Goal: Contribute content: Add original content to the website for others to see

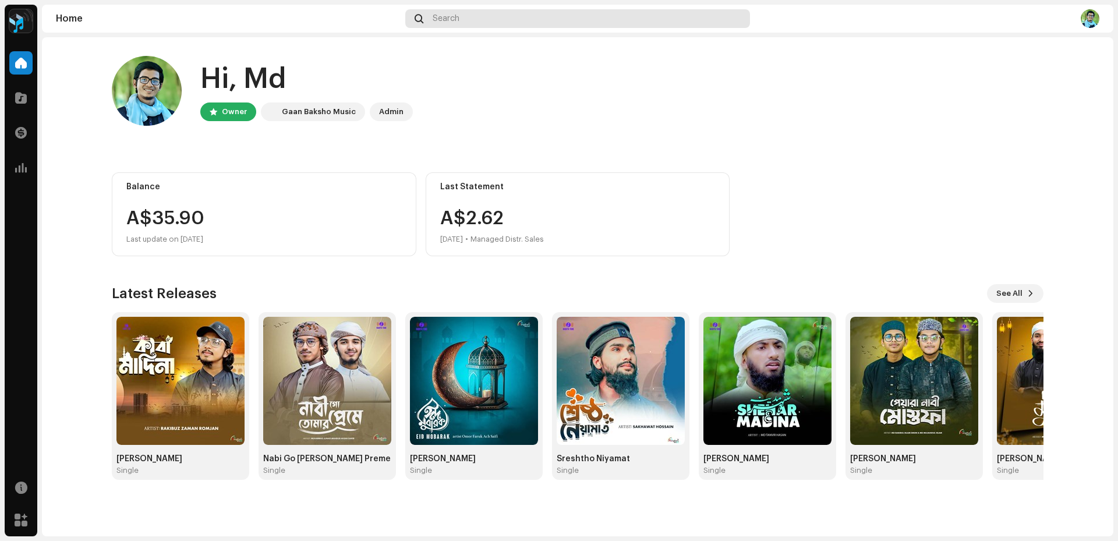
click at [448, 27] on div "Search" at bounding box center [577, 18] width 345 height 19
click at [26, 88] on div at bounding box center [20, 97] width 23 height 23
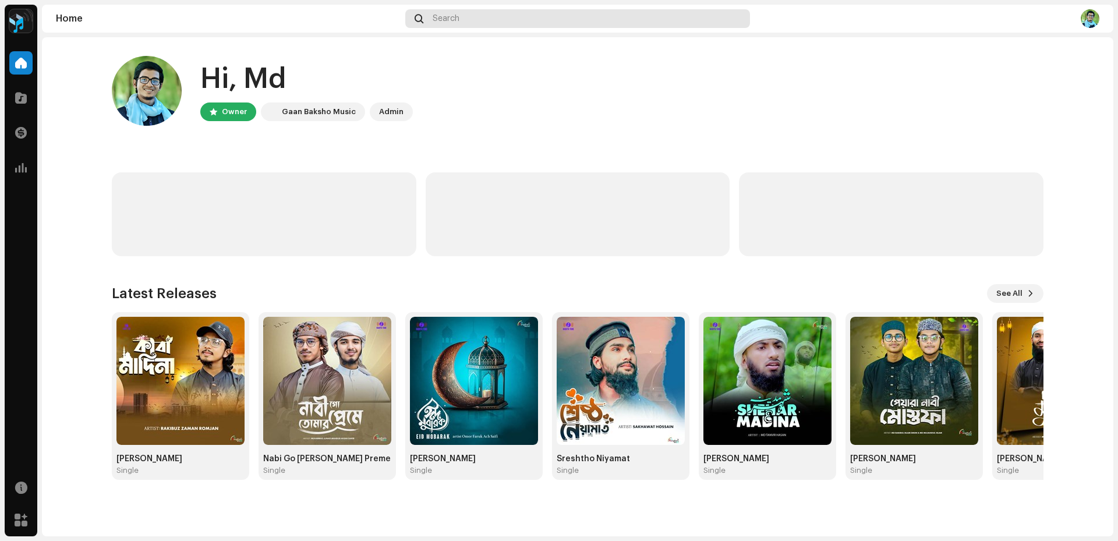
click at [518, 17] on div "Search" at bounding box center [577, 18] width 345 height 19
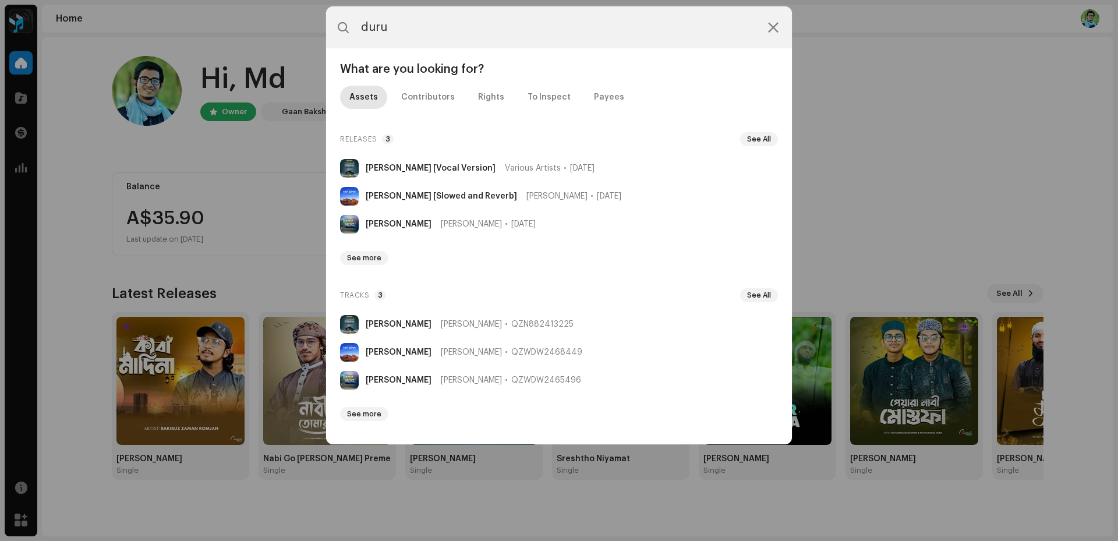
type input "duru"
click at [775, 26] on icon at bounding box center [773, 27] width 10 height 9
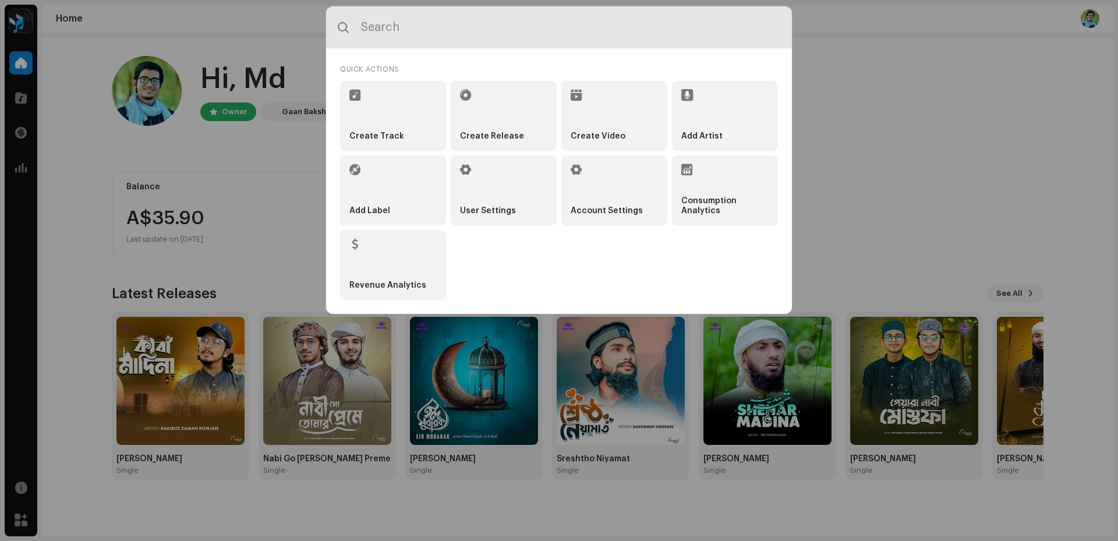
click at [593, 38] on input "text" at bounding box center [559, 27] width 466 height 42
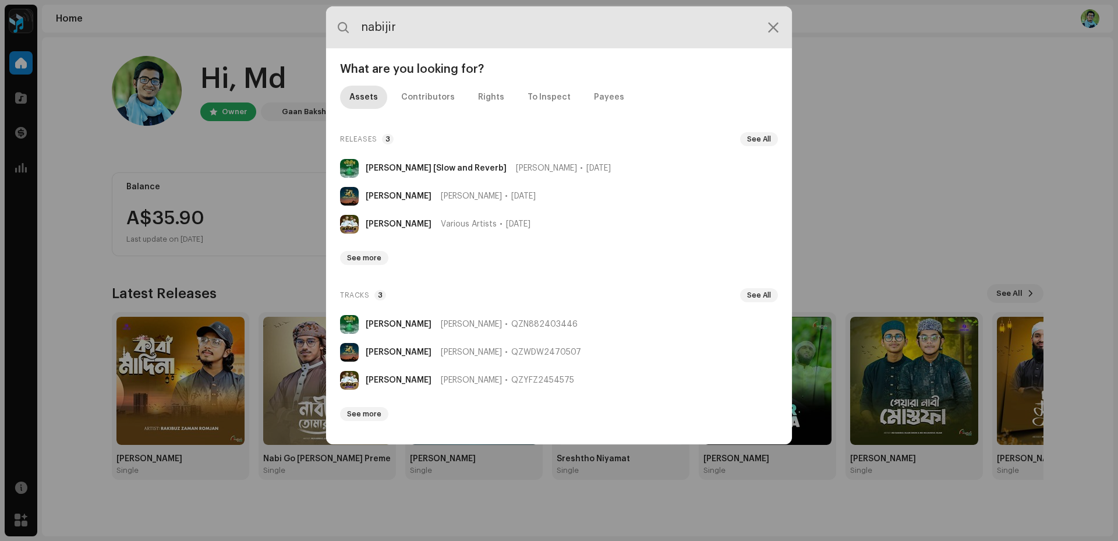
drag, startPoint x: 383, startPoint y: 27, endPoint x: 344, endPoint y: 26, distance: 39.0
click at [344, 26] on div "nabijir" at bounding box center [559, 27] width 466 height 42
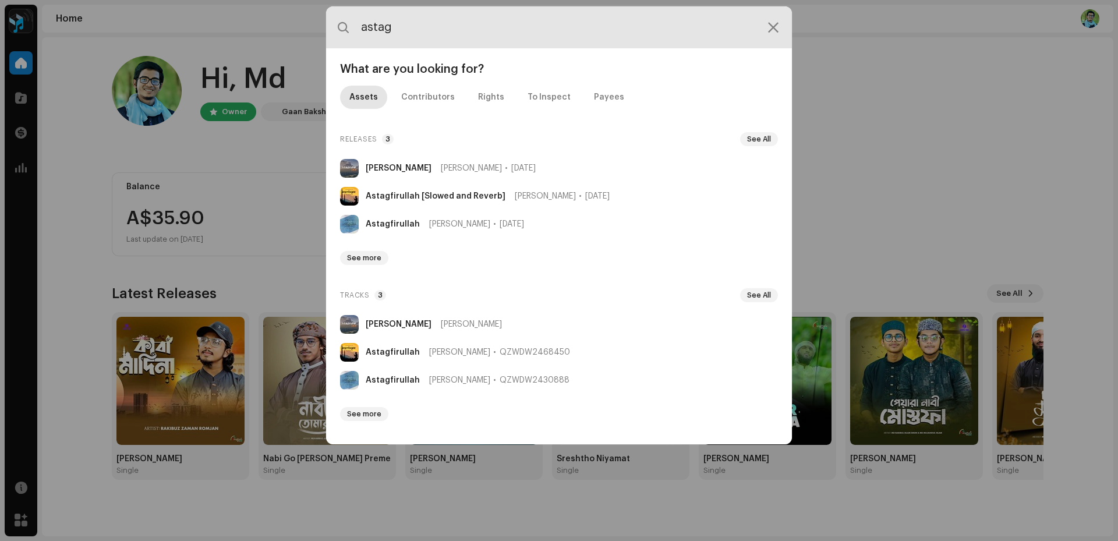
type input "astag"
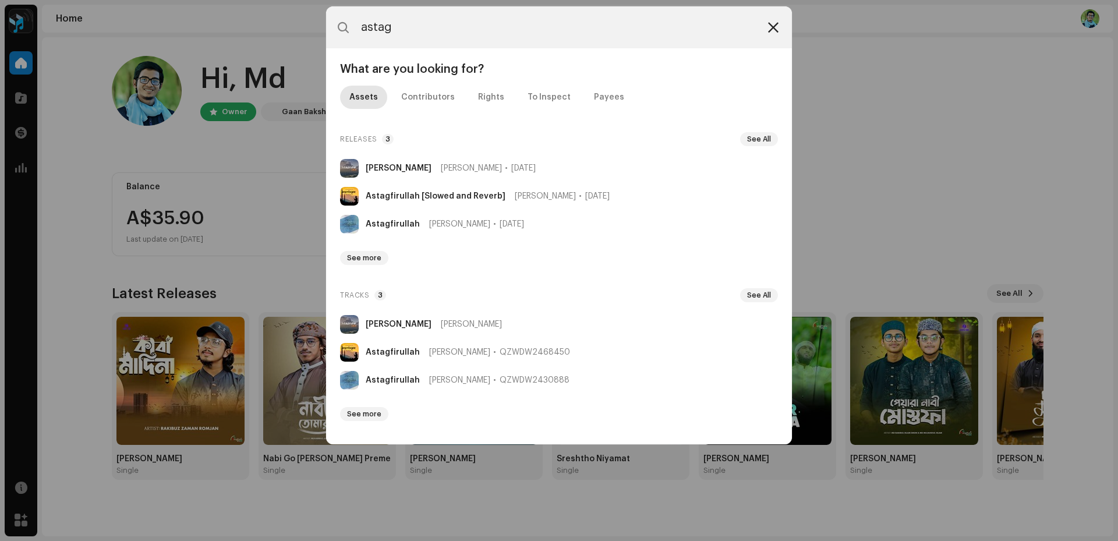
click at [776, 32] on icon at bounding box center [773, 27] width 10 height 9
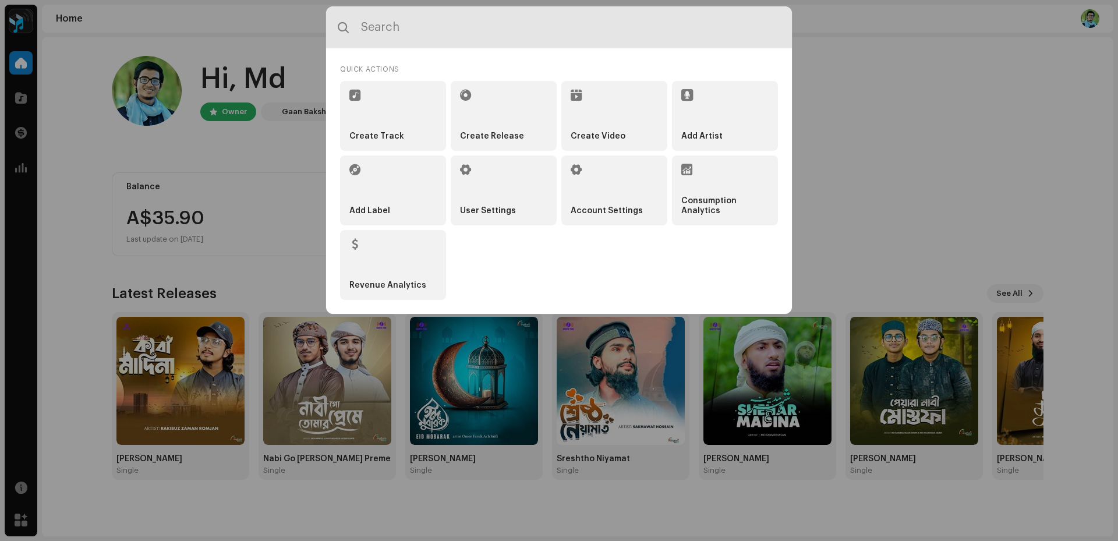
click at [475, 30] on input "text" at bounding box center [559, 27] width 466 height 42
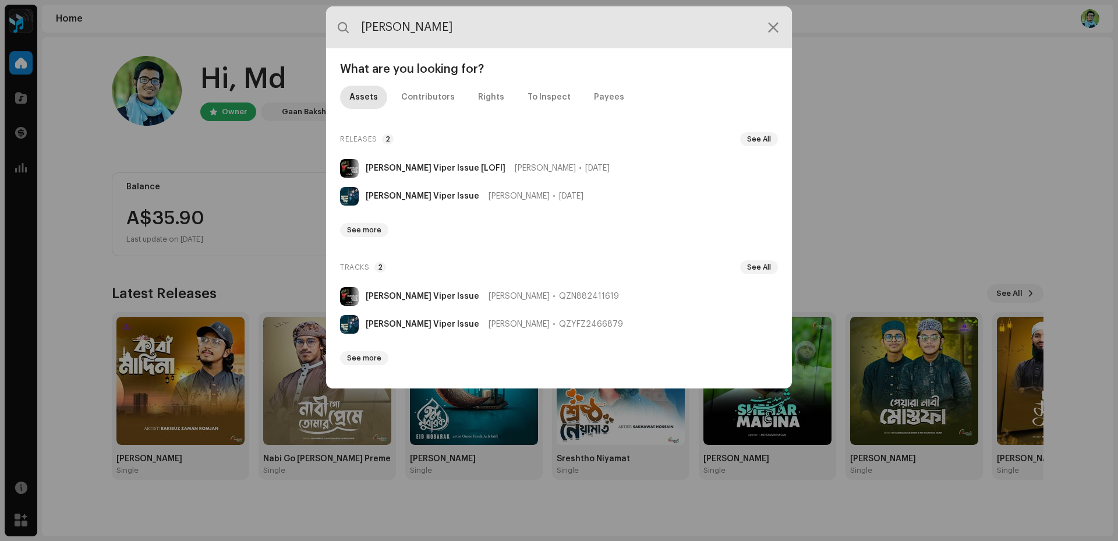
drag, startPoint x: 451, startPoint y: 31, endPoint x: 294, endPoint y: 29, distance: 157.9
click at [294, 29] on div "[PERSON_NAME] What are you looking for? Assets Contributors Rights To Inspect P…" at bounding box center [559, 270] width 1118 height 541
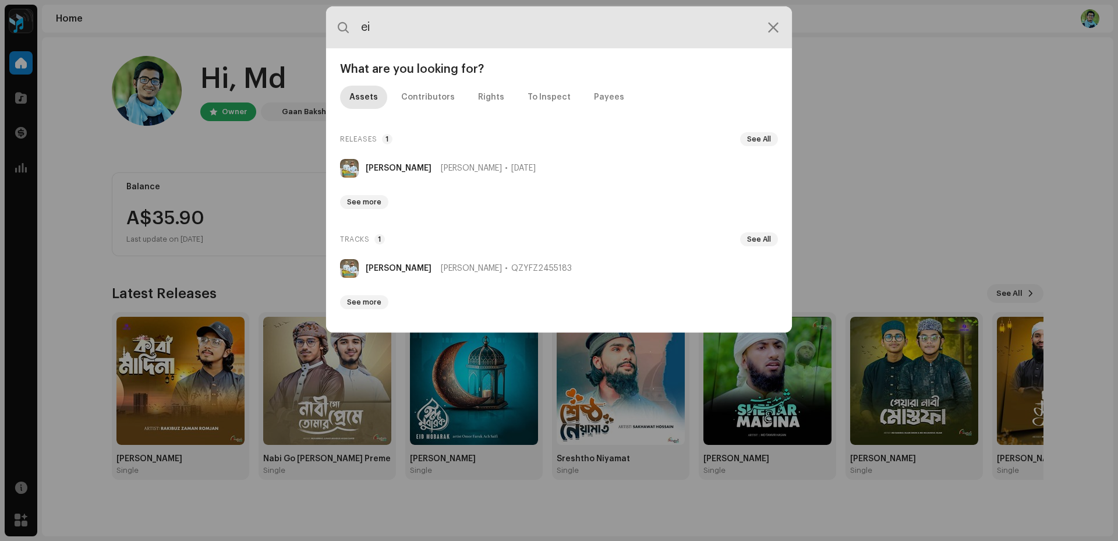
type input "e"
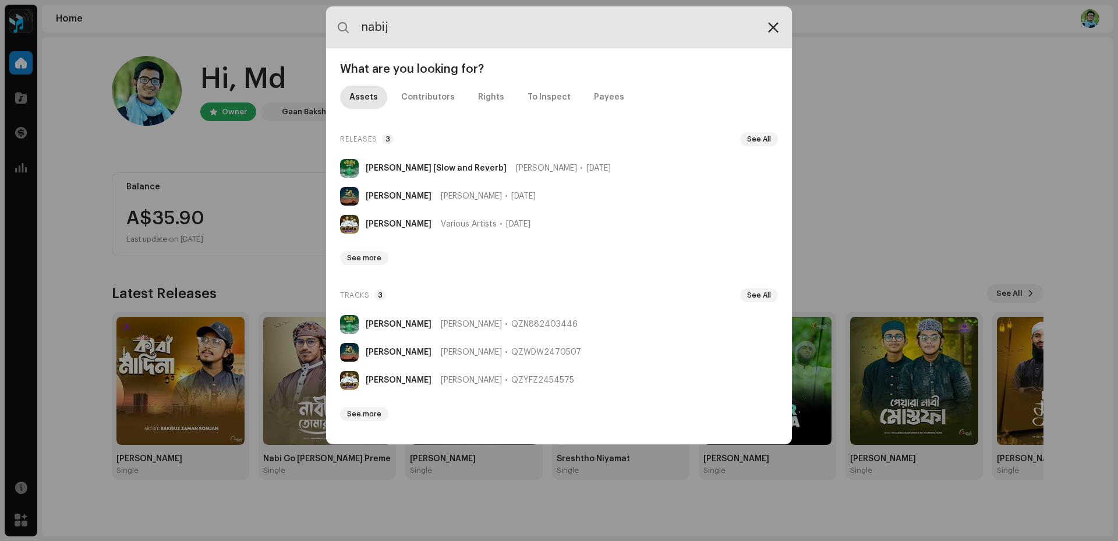
type input "nabij"
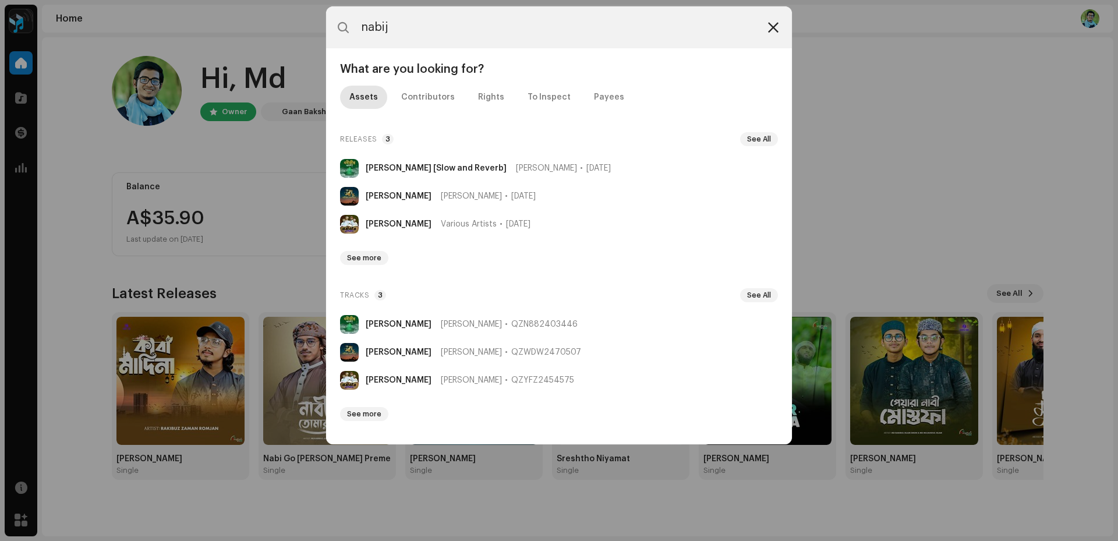
click at [772, 28] on icon at bounding box center [773, 27] width 10 height 9
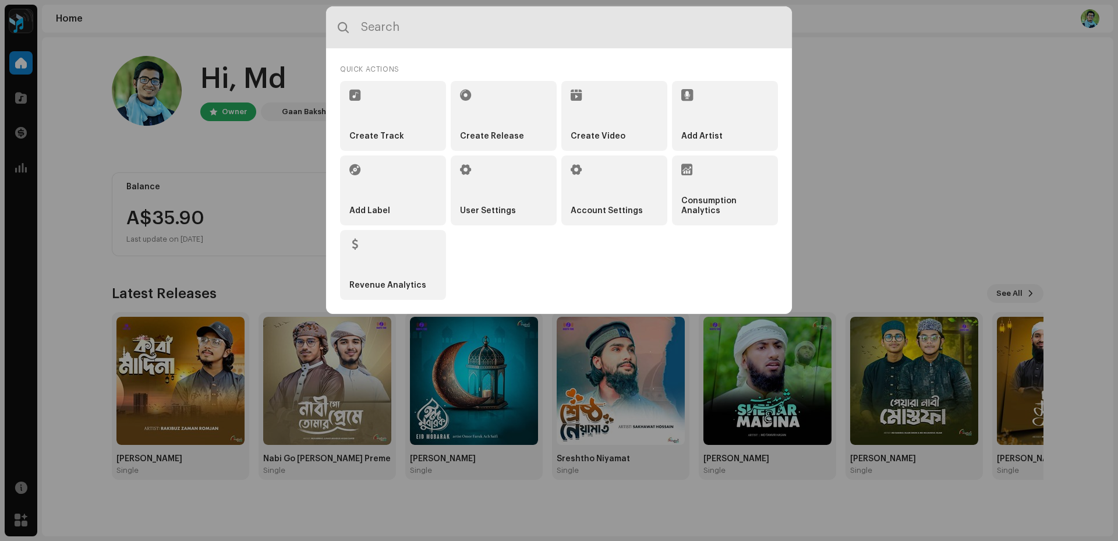
click at [511, 16] on input "text" at bounding box center [559, 27] width 466 height 42
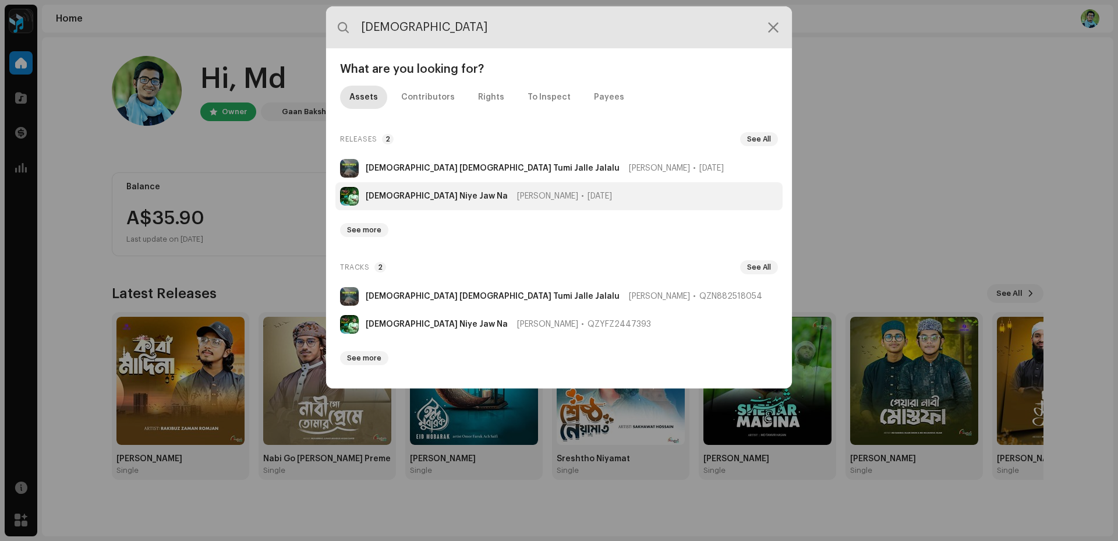
type input "[DEMOGRAPHIC_DATA]"
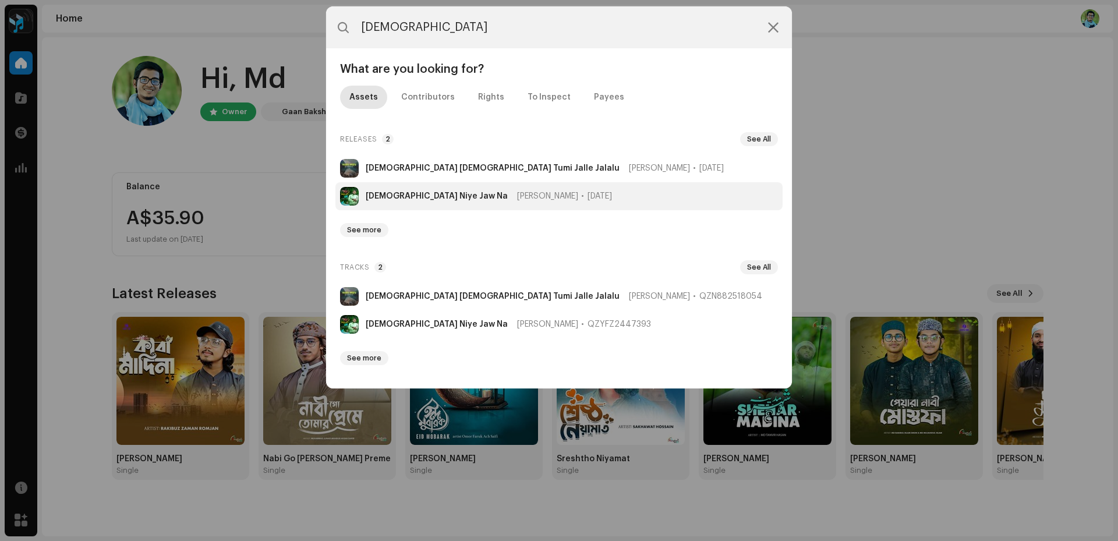
click at [440, 190] on li "Allah Niye Jaw Na Abujar Gifari [DATE]" at bounding box center [558, 196] width 447 height 28
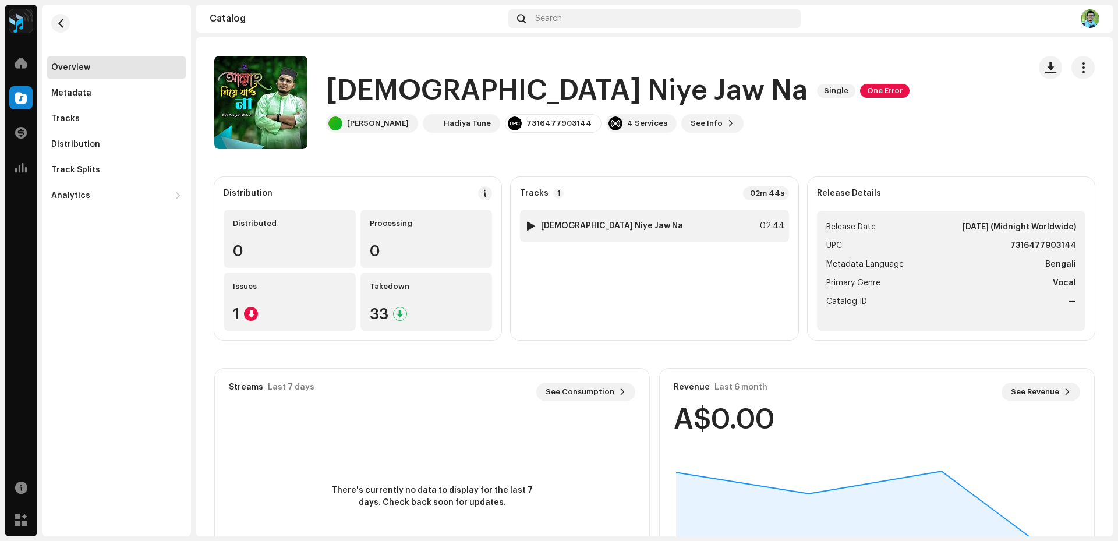
click at [694, 227] on div "1 [DEMOGRAPHIC_DATA] Niye Jaw Na 02:44" at bounding box center [654, 226] width 268 height 33
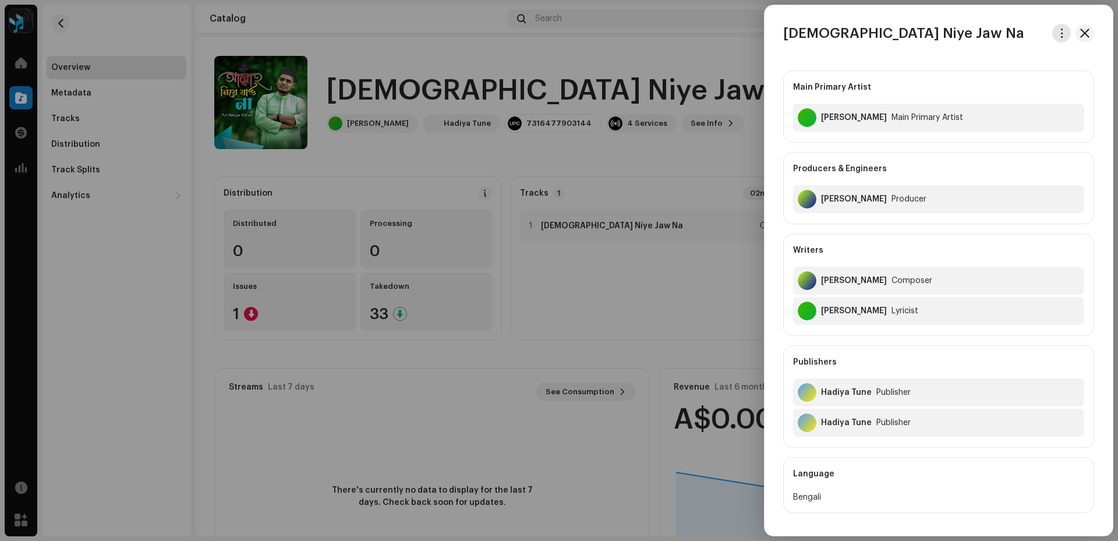
click at [1052, 31] on button "button" at bounding box center [1061, 33] width 19 height 19
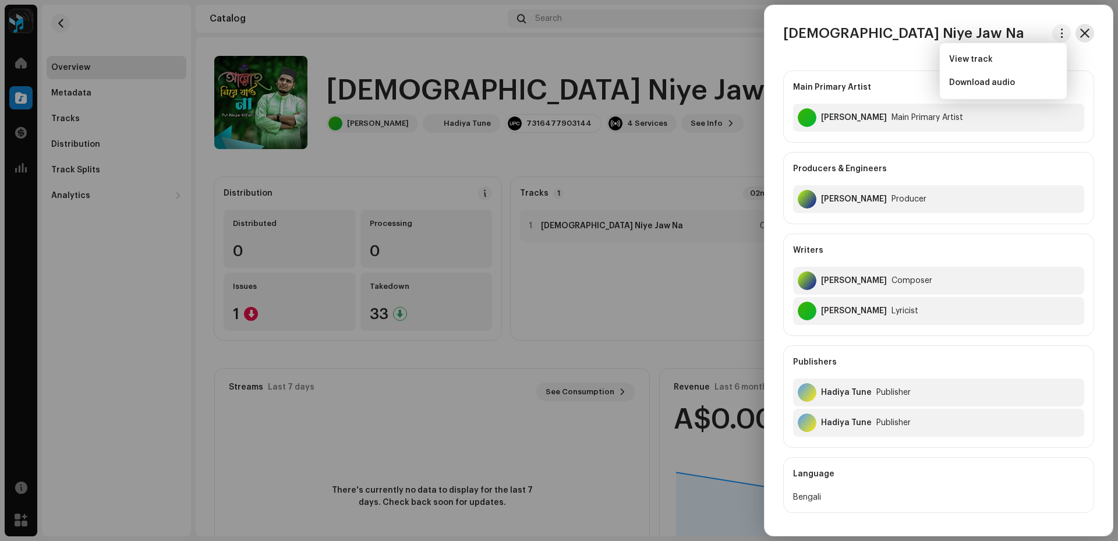
click at [1087, 30] on button "button" at bounding box center [1085, 33] width 19 height 19
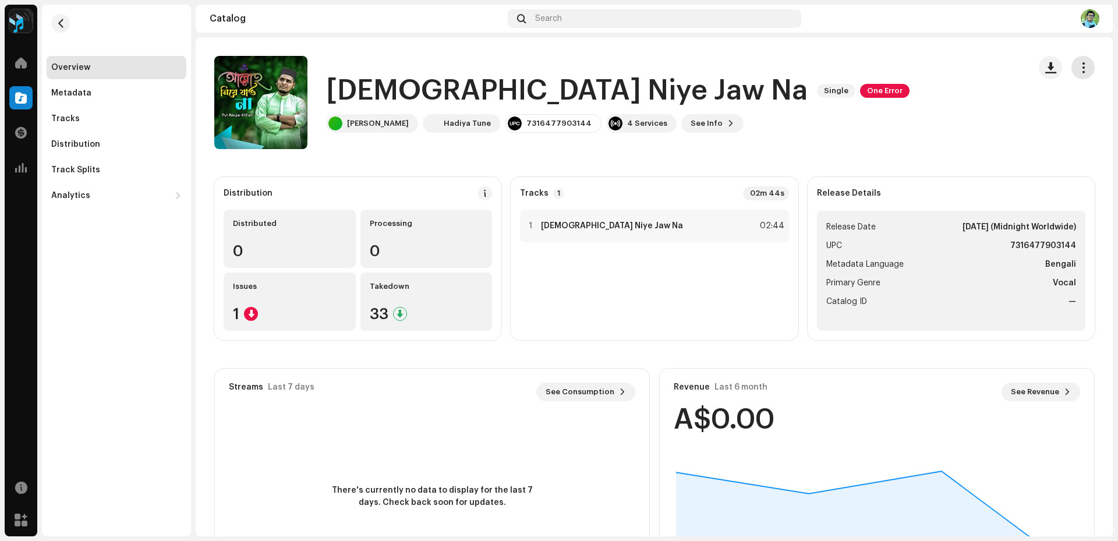
click at [1078, 63] on span "button" at bounding box center [1083, 67] width 11 height 9
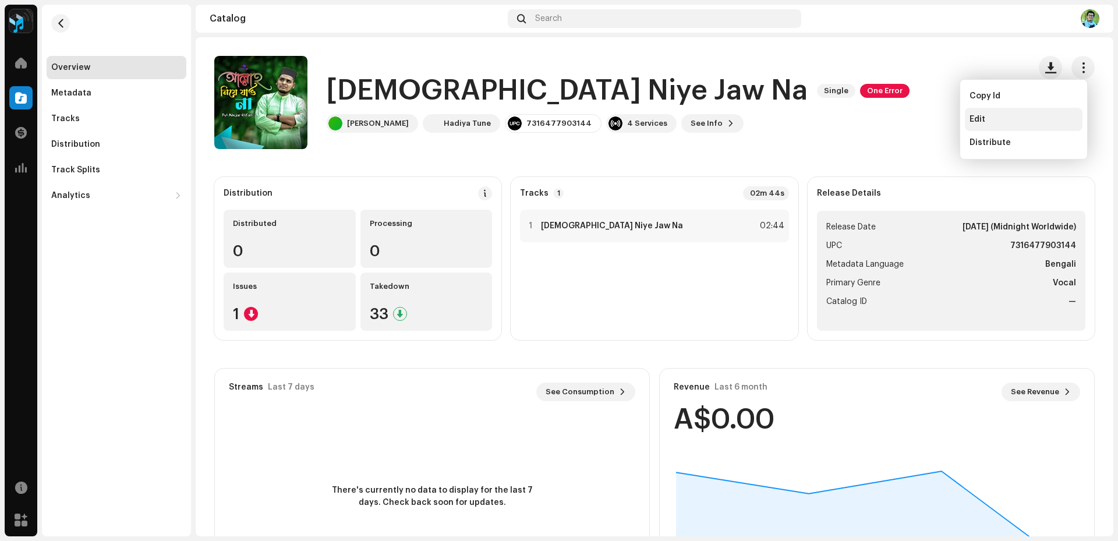
click at [996, 121] on div "Edit" at bounding box center [1024, 119] width 108 height 9
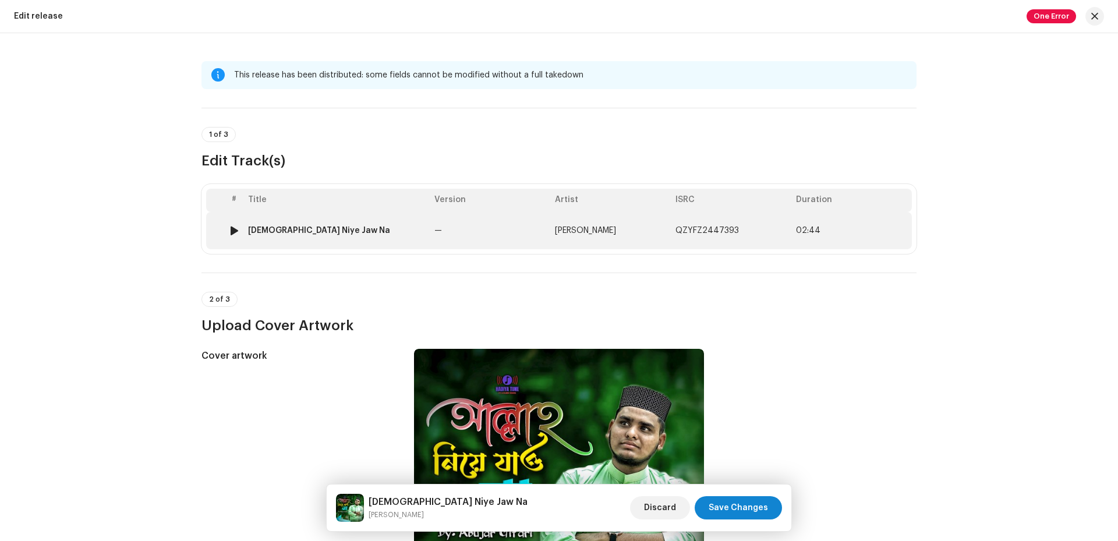
click at [425, 235] on td "[DEMOGRAPHIC_DATA] Niye Jaw Na" at bounding box center [336, 230] width 186 height 37
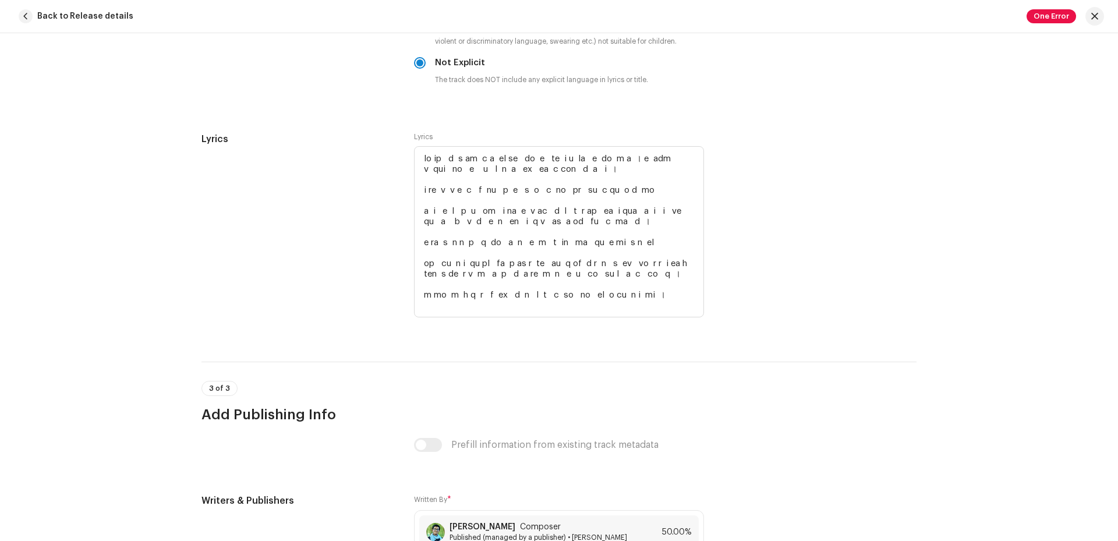
scroll to position [2222, 0]
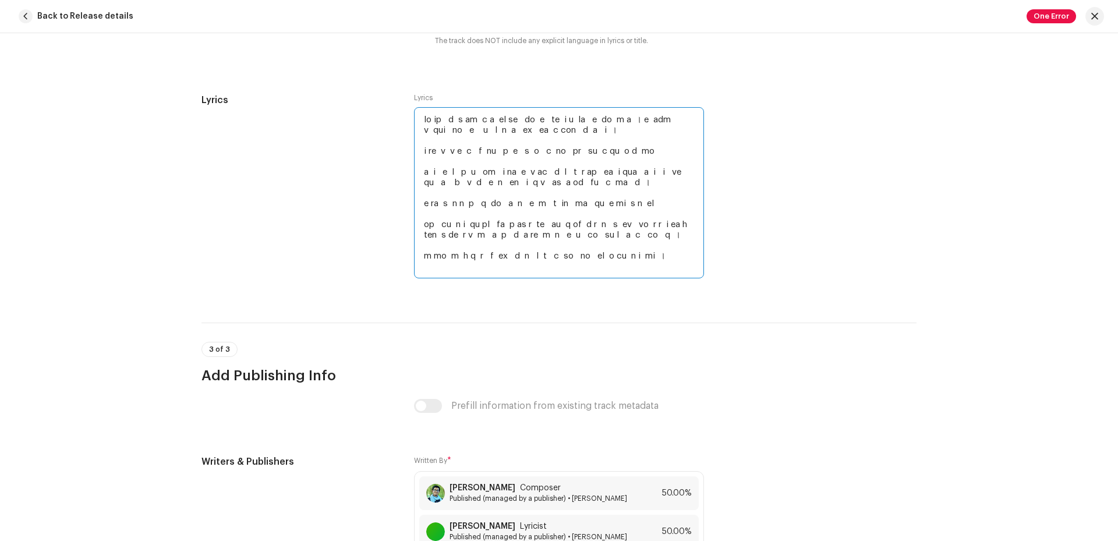
click at [624, 249] on textarea at bounding box center [559, 192] width 290 height 171
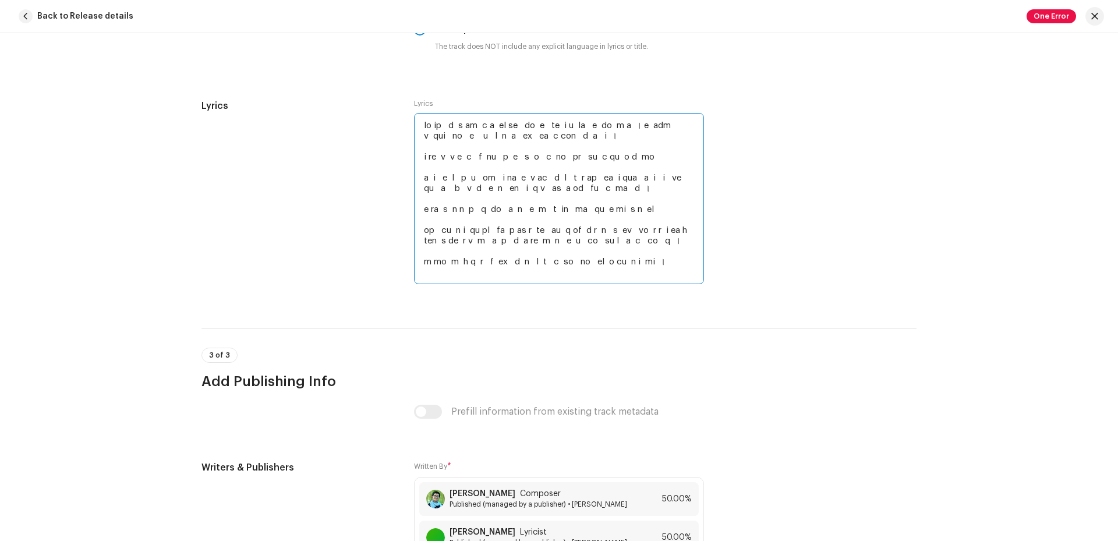
scroll to position [2158, 0]
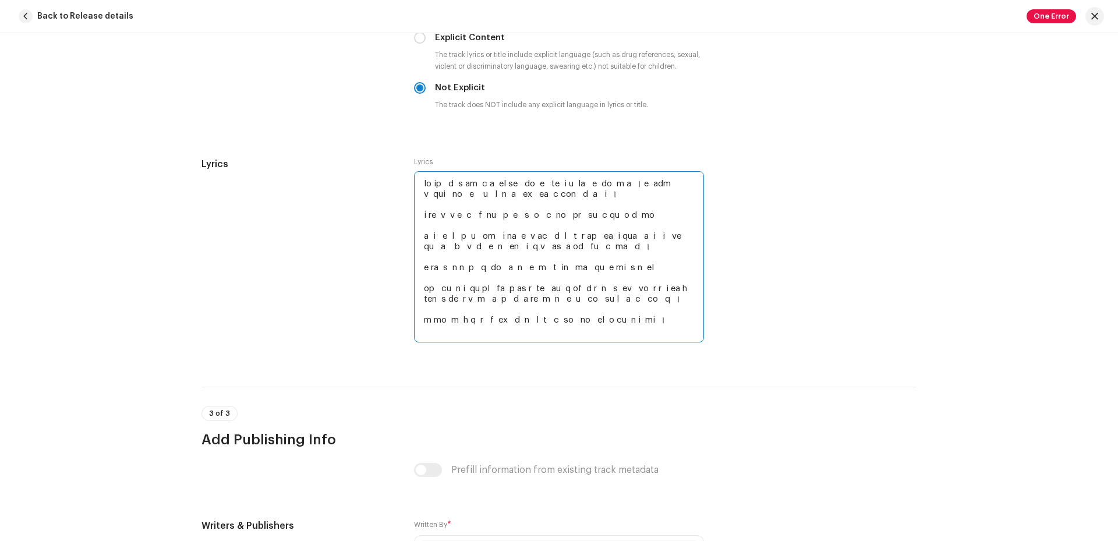
click at [666, 182] on textarea at bounding box center [559, 256] width 290 height 171
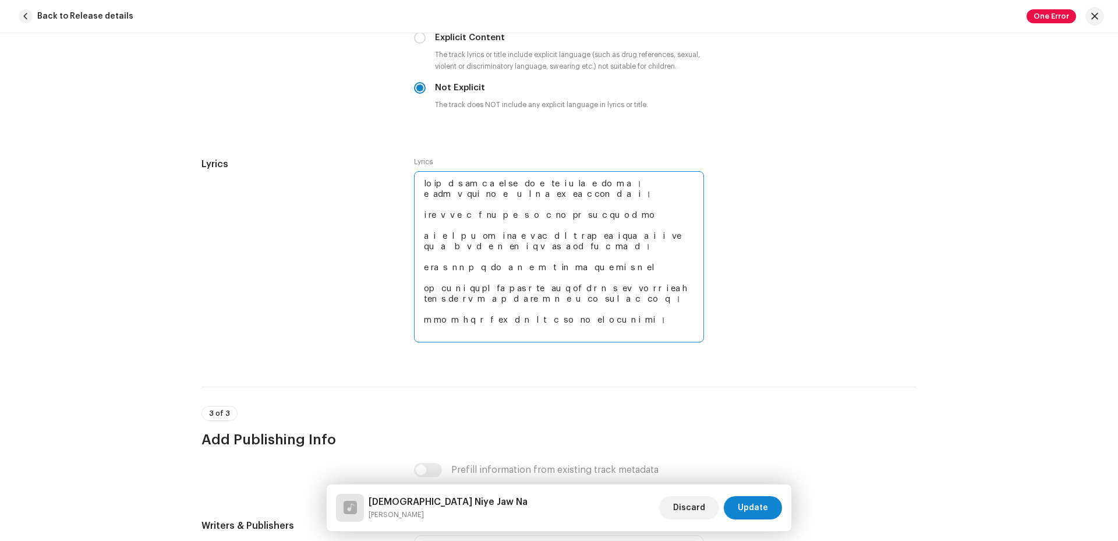
drag, startPoint x: 670, startPoint y: 333, endPoint x: 419, endPoint y: 180, distance: 293.2
click at [419, 180] on textarea at bounding box center [559, 256] width 290 height 171
type textarea "lo ipা dিs amাc aেel seি doিeা teুi uাlaে eাdoাm aা। e্admে v্quiে noি eুঁuি lো…"
click at [599, 235] on textarea at bounding box center [559, 256] width 290 height 171
click at [692, 508] on span "Discard" at bounding box center [689, 507] width 32 height 23
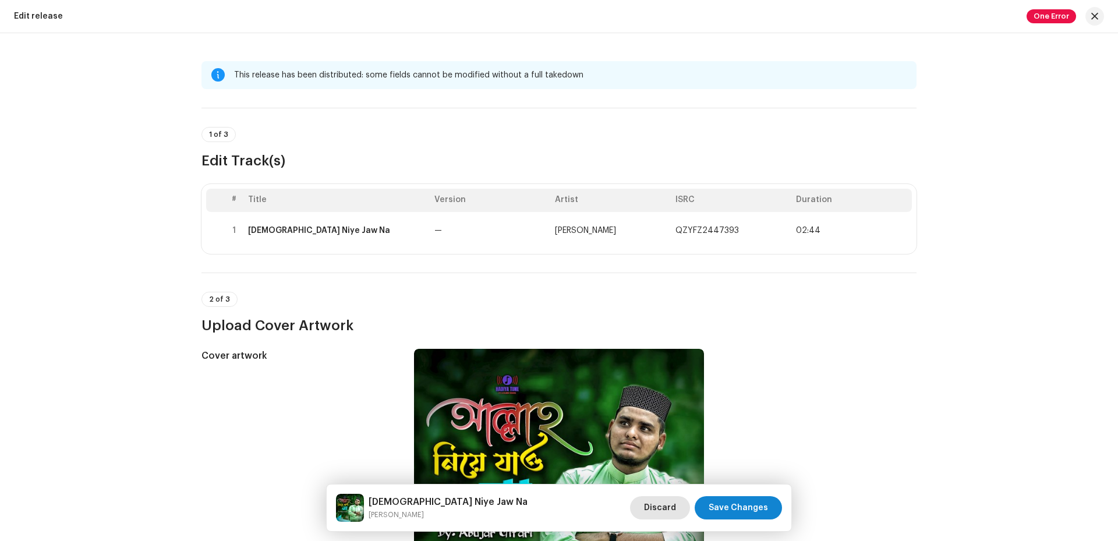
click at [659, 501] on span "Discard" at bounding box center [660, 507] width 32 height 23
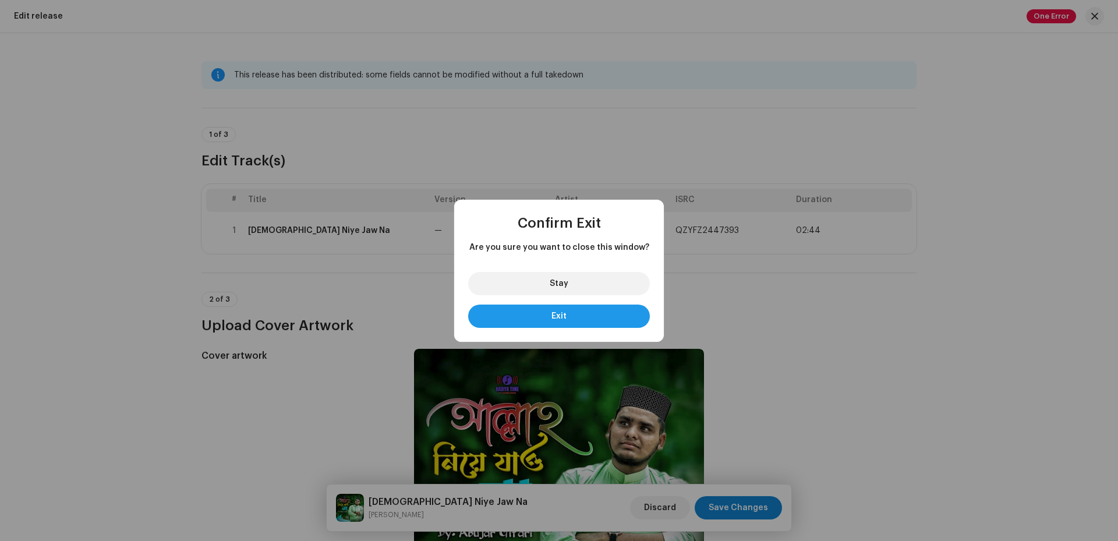
click at [554, 308] on button "Exit" at bounding box center [559, 316] width 182 height 23
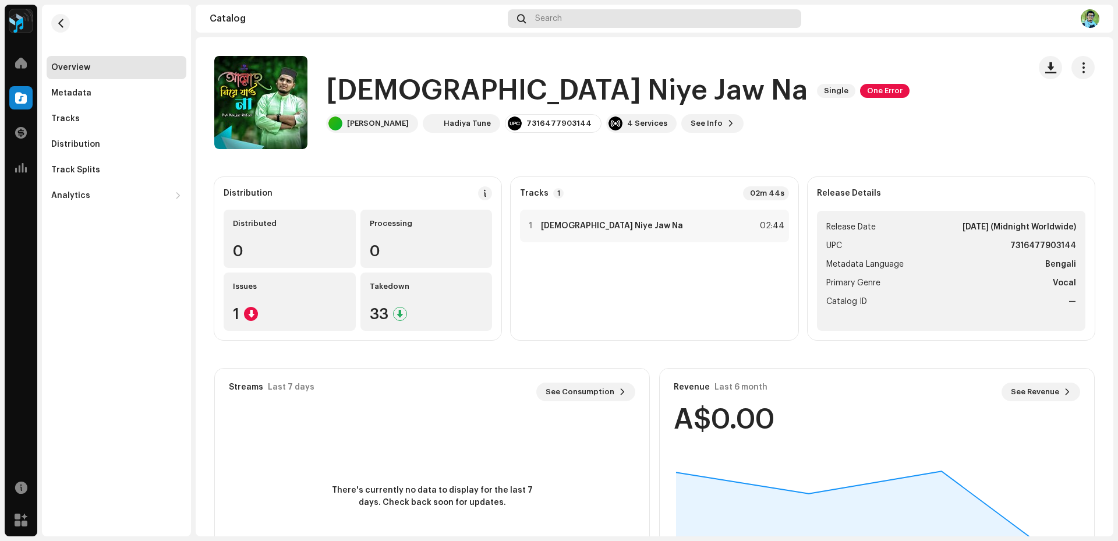
click at [599, 22] on div "Search" at bounding box center [655, 18] width 294 height 19
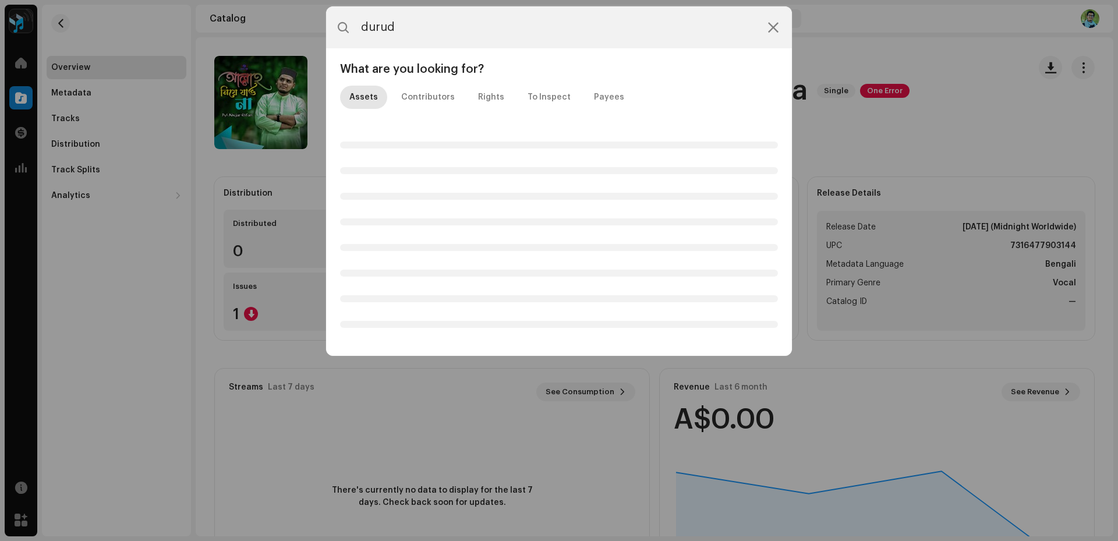
type input "durude"
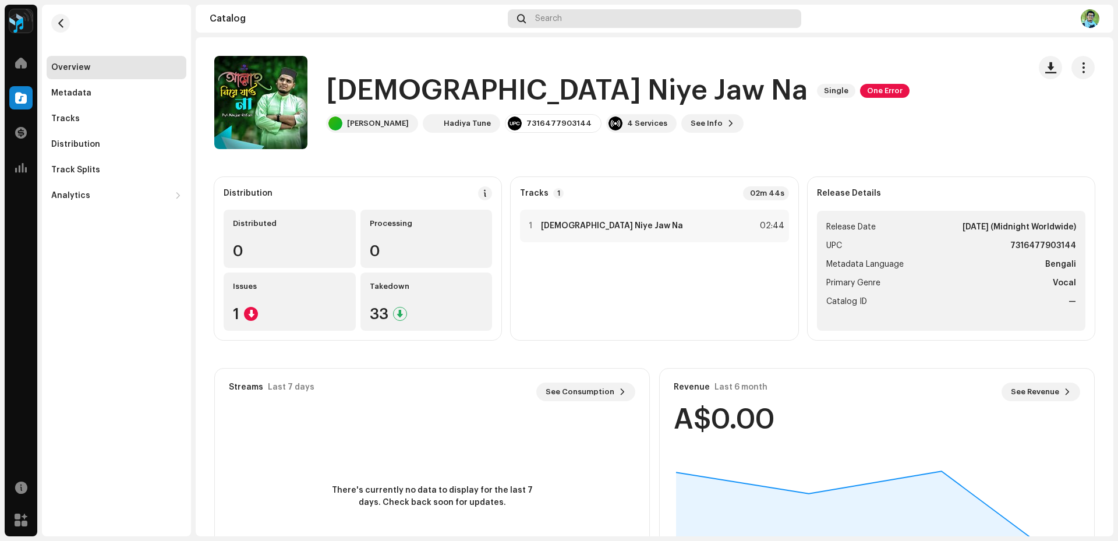
click at [605, 12] on div "Search" at bounding box center [655, 18] width 294 height 19
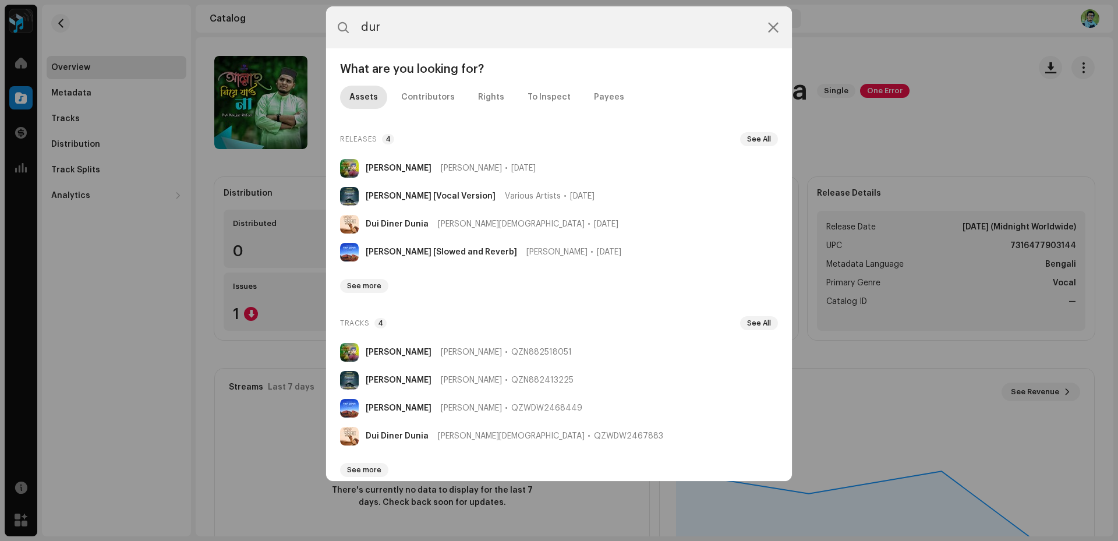
type input "dur"
